Goal: Information Seeking & Learning: Understand process/instructions

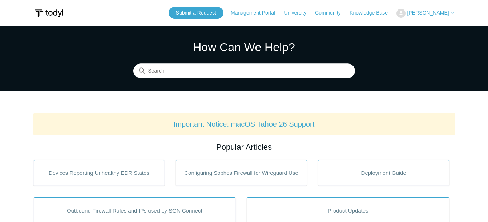
click at [383, 12] on link "Knowledge Base" at bounding box center [371, 13] width 45 height 8
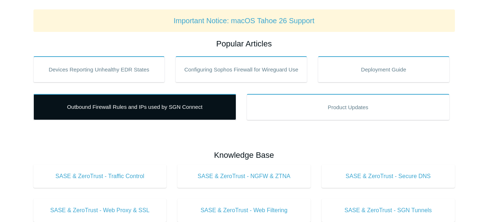
scroll to position [109, 0]
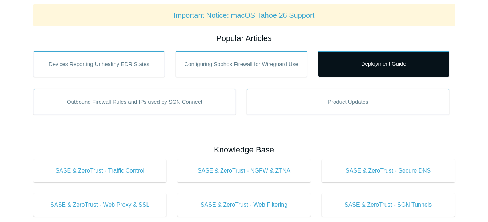
click at [390, 66] on link "Deployment Guide" at bounding box center [384, 64] width 132 height 26
click at [380, 65] on link "Deployment Guide" at bounding box center [384, 64] width 132 height 26
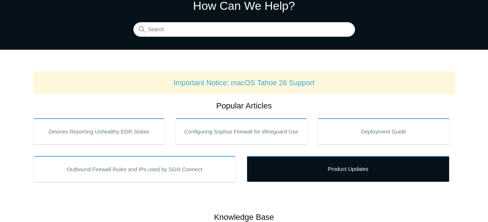
scroll to position [0, 0]
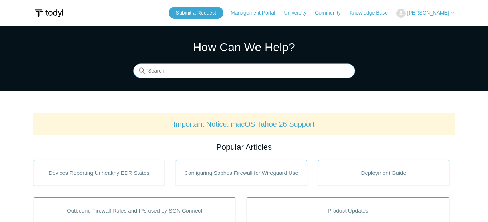
click at [233, 75] on input "Search" at bounding box center [244, 71] width 222 height 15
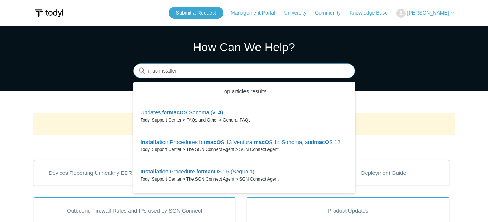
type input "mac installer"
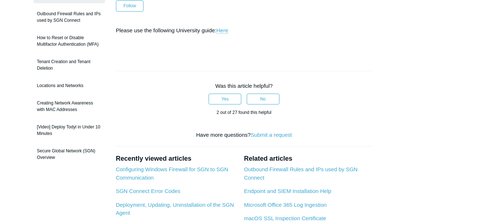
scroll to position [109, 0]
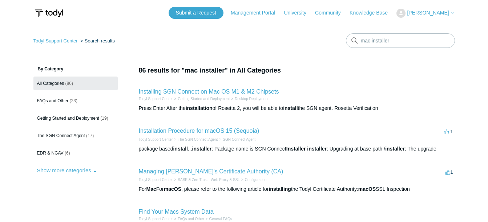
click at [272, 93] on link "Installing SGN Connect on Mac OS M1 & M2 Chipsets" at bounding box center [209, 92] width 140 height 6
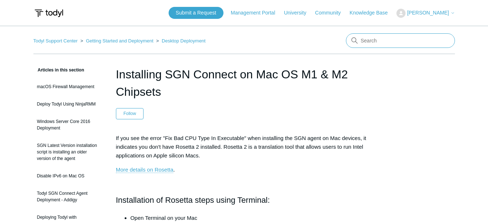
click at [375, 47] on input "Search" at bounding box center [400, 40] width 109 height 15
type input "mac"
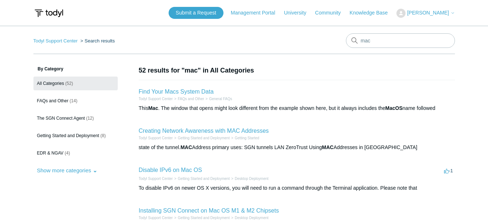
click at [75, 126] on ul "All Categories (52) FAQs and Other (14) The SGN Connect Agent (12) Getting Star…" at bounding box center [75, 127] width 84 height 101
click at [75, 122] on link "The SGN Connect Agent (12)" at bounding box center [75, 119] width 84 height 14
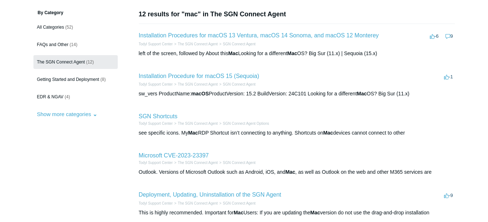
scroll to position [16, 0]
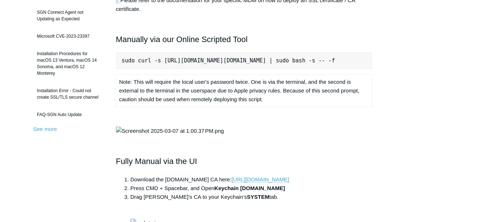
scroll to position [182, 0]
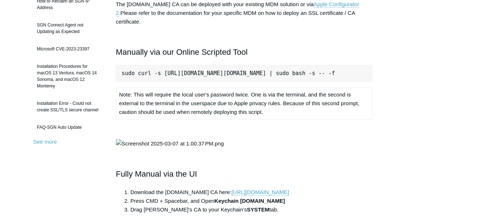
drag, startPoint x: 126, startPoint y: 64, endPoint x: 363, endPoint y: 66, distance: 236.5
click at [363, 66] on pre "sudo curl -s [URL][DOMAIN_NAME][DOMAIN_NAME] | sudo bash -s -- -f" at bounding box center [244, 73] width 256 height 17
drag, startPoint x: 363, startPoint y: 66, endPoint x: 172, endPoint y: 80, distance: 191.2
click at [172, 80] on div "macOS devices that are in scope for the SGN SSL Inspection feature must have th…" at bounding box center [244, 133] width 256 height 397
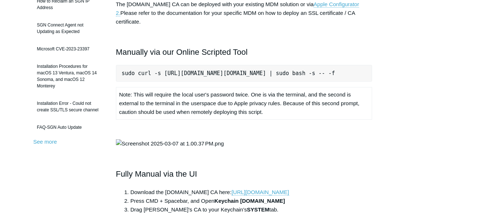
drag, startPoint x: 122, startPoint y: 64, endPoint x: 462, endPoint y: 64, distance: 340.4
click at [462, 64] on main "Todyl Support Center The SGN Connect Agent SGN Connect Agent Articles in this s…" at bounding box center [244, 219] width 488 height 751
copy pre "sudo curl -s [URL][DOMAIN_NAME][DOMAIN_NAME] | sudo bash -s -- -f"
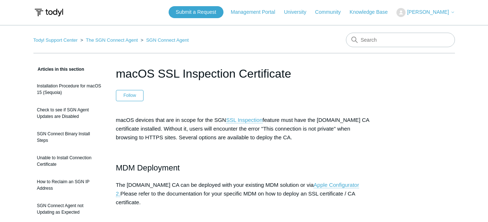
scroll to position [0, 0]
